Goal: Task Accomplishment & Management: Manage account settings

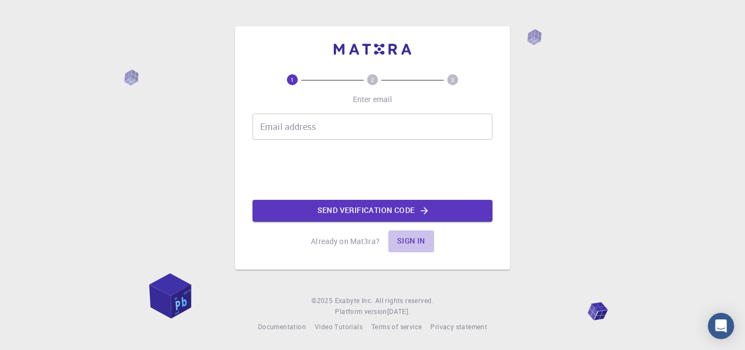
click at [415, 243] on button "Sign in" at bounding box center [411, 241] width 46 height 22
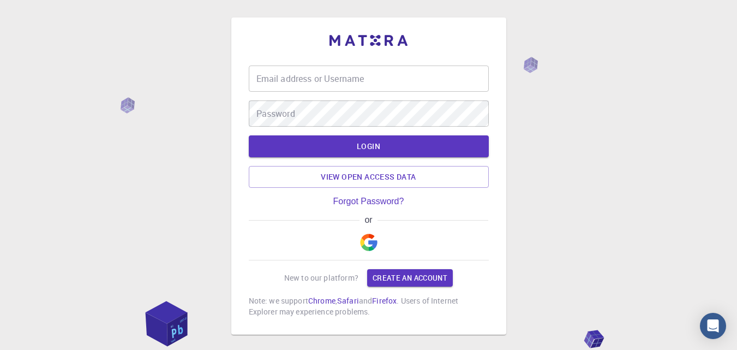
click at [367, 243] on img "button" at bounding box center [368, 241] width 17 height 17
